Goal: Navigation & Orientation: Find specific page/section

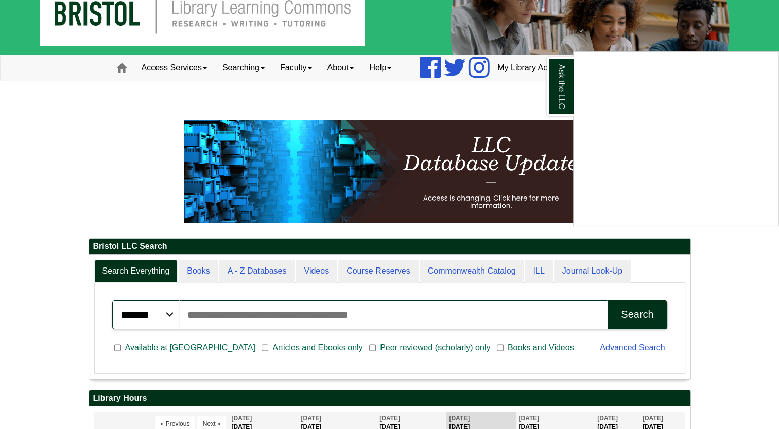
scroll to position [23, 0]
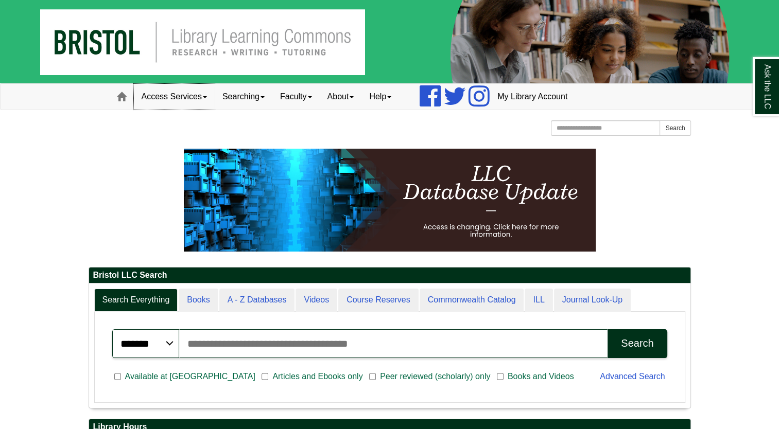
click at [179, 106] on link "Access Services" at bounding box center [174, 97] width 81 height 26
click at [109, 178] on p at bounding box center [390, 200] width 602 height 103
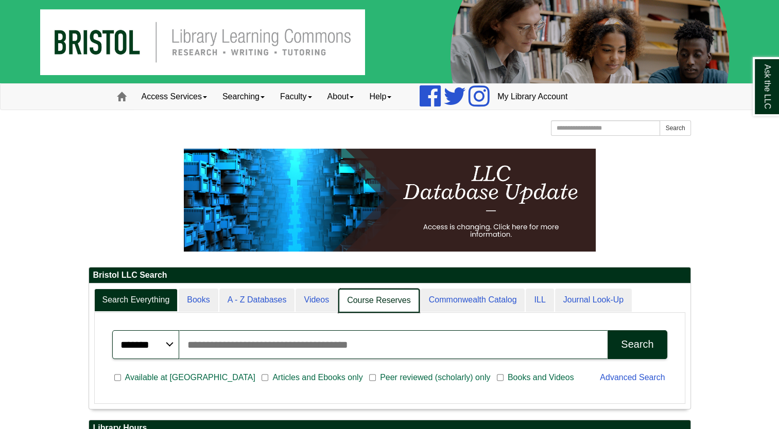
scroll to position [125, 601]
click at [396, 310] on link "Course Reserves" at bounding box center [378, 301] width 81 height 24
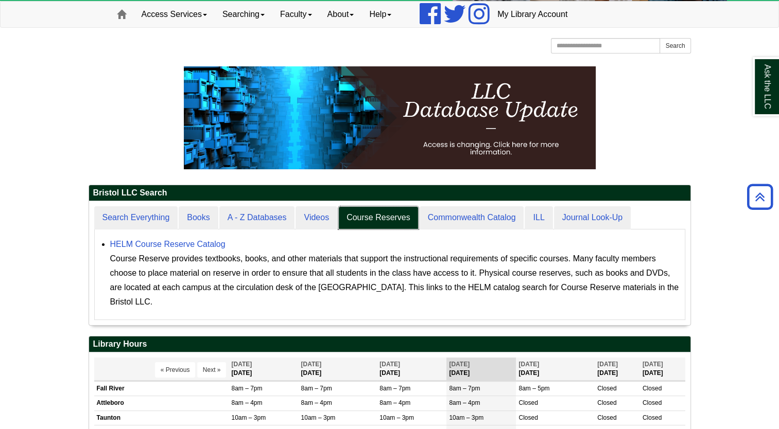
scroll to position [0, 0]
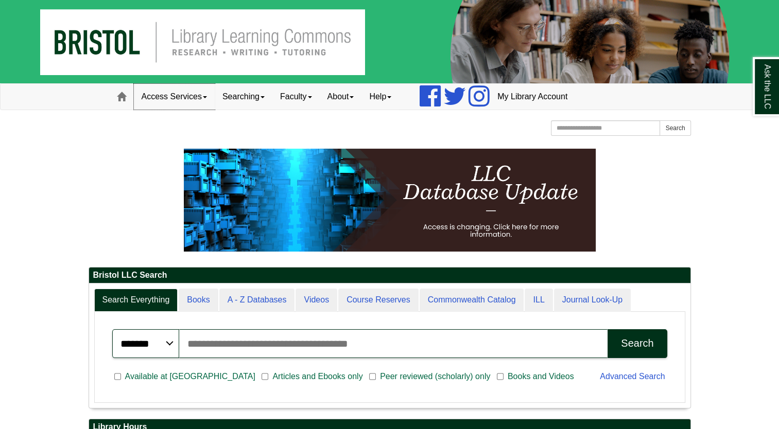
click at [171, 94] on link "Access Services" at bounding box center [174, 97] width 81 height 26
click at [274, 36] on img at bounding box center [389, 41] width 779 height 83
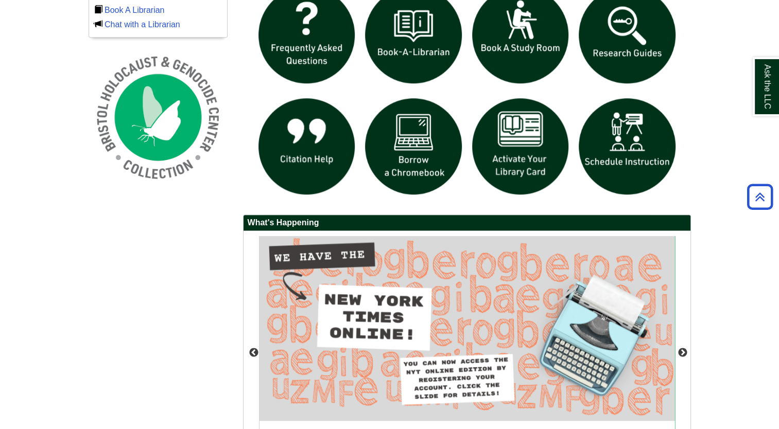
scroll to position [754, 0]
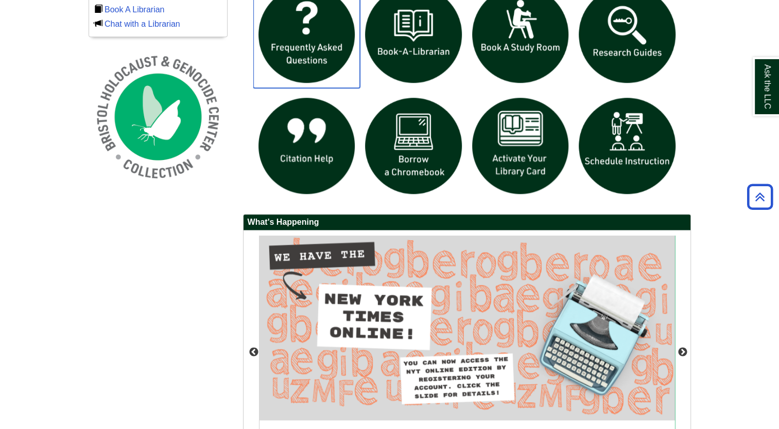
click at [317, 49] on img "slideshow" at bounding box center [306, 34] width 107 height 107
